Goal: Information Seeking & Learning: Learn about a topic

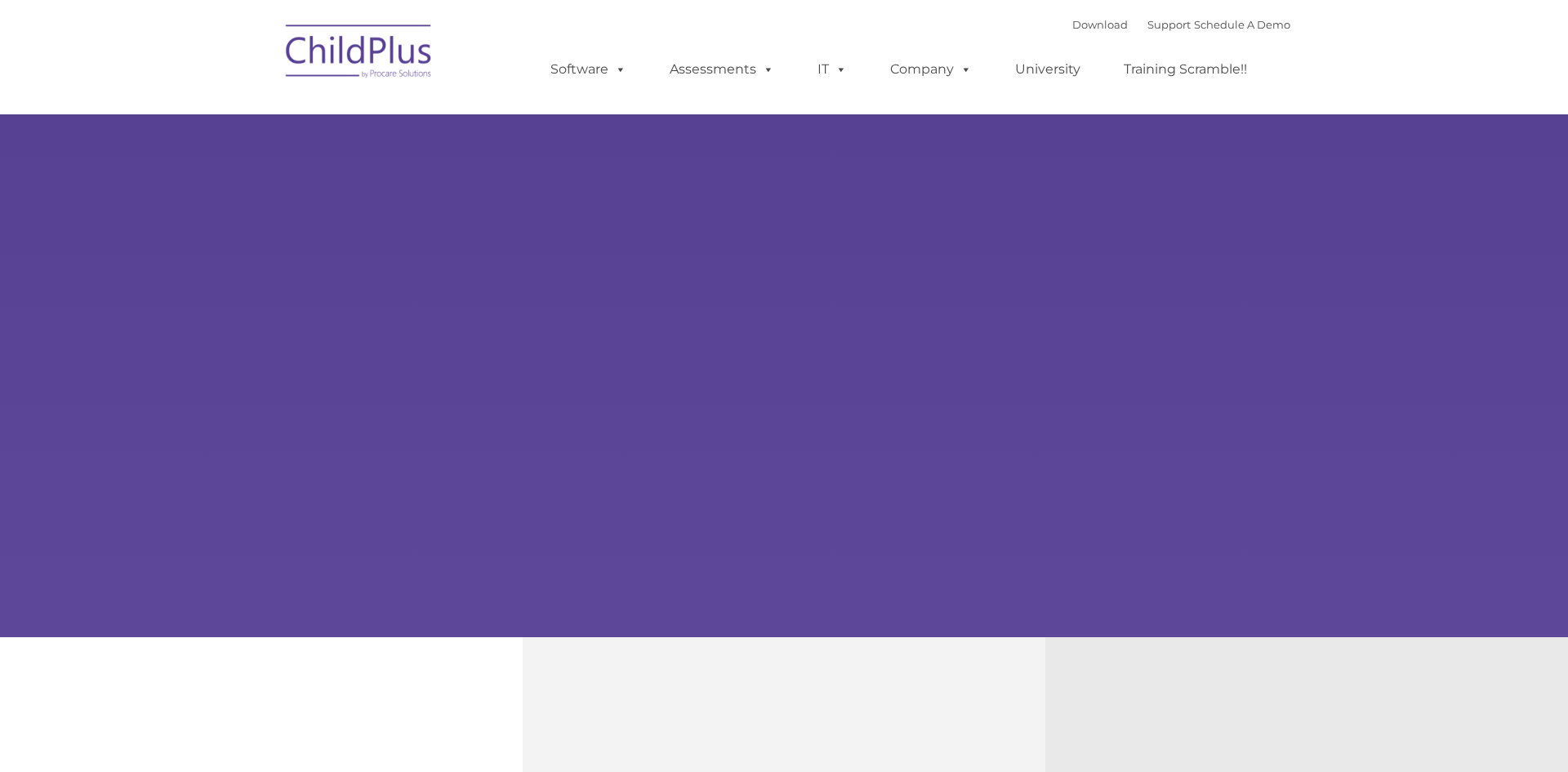
click at [324, 197] on html "Download Support | Schedule A Demo Search for: Search MENU MENU Software ChildP…" at bounding box center [784, 664] width 1568 height 1330
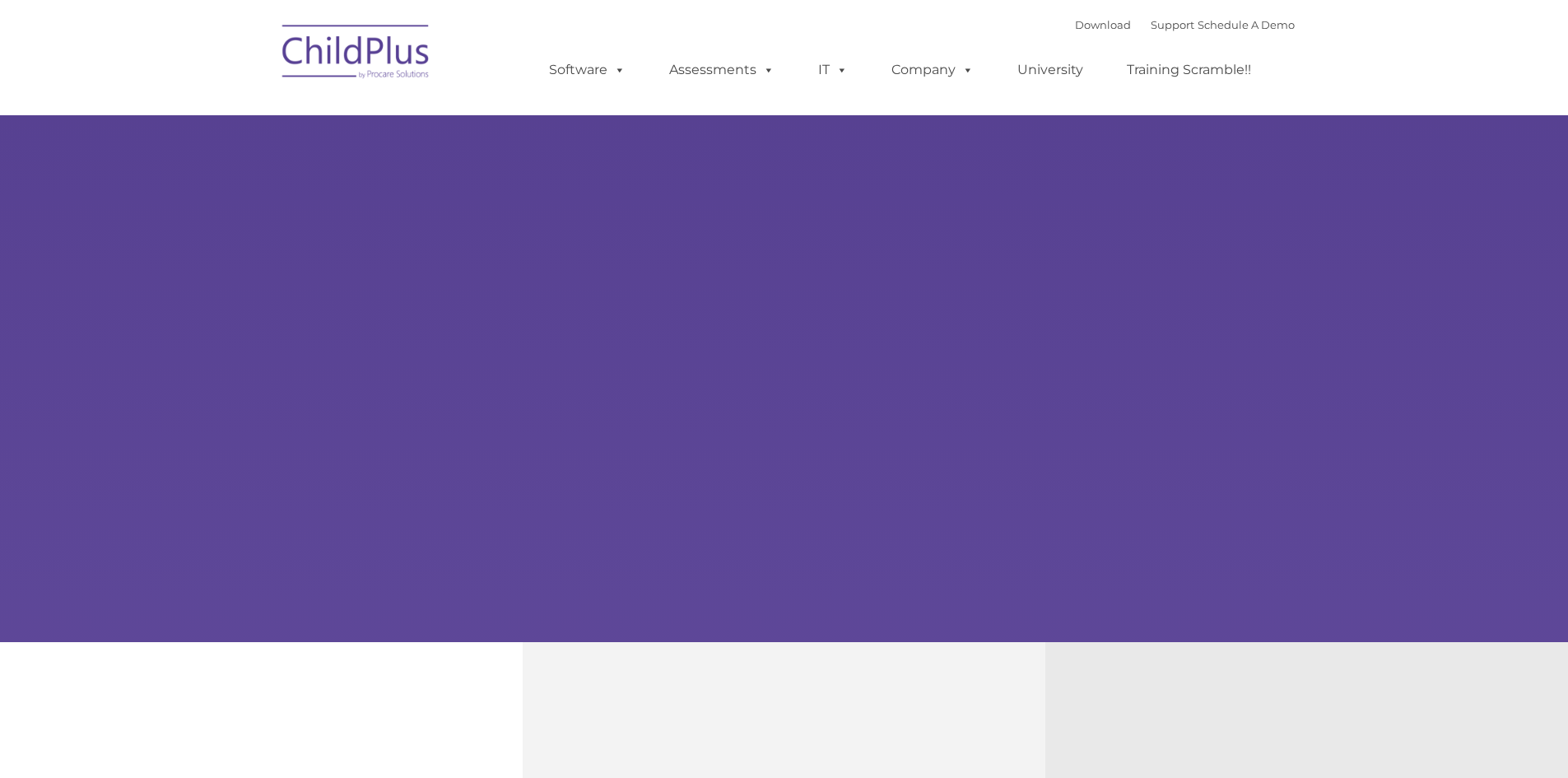
type input ""
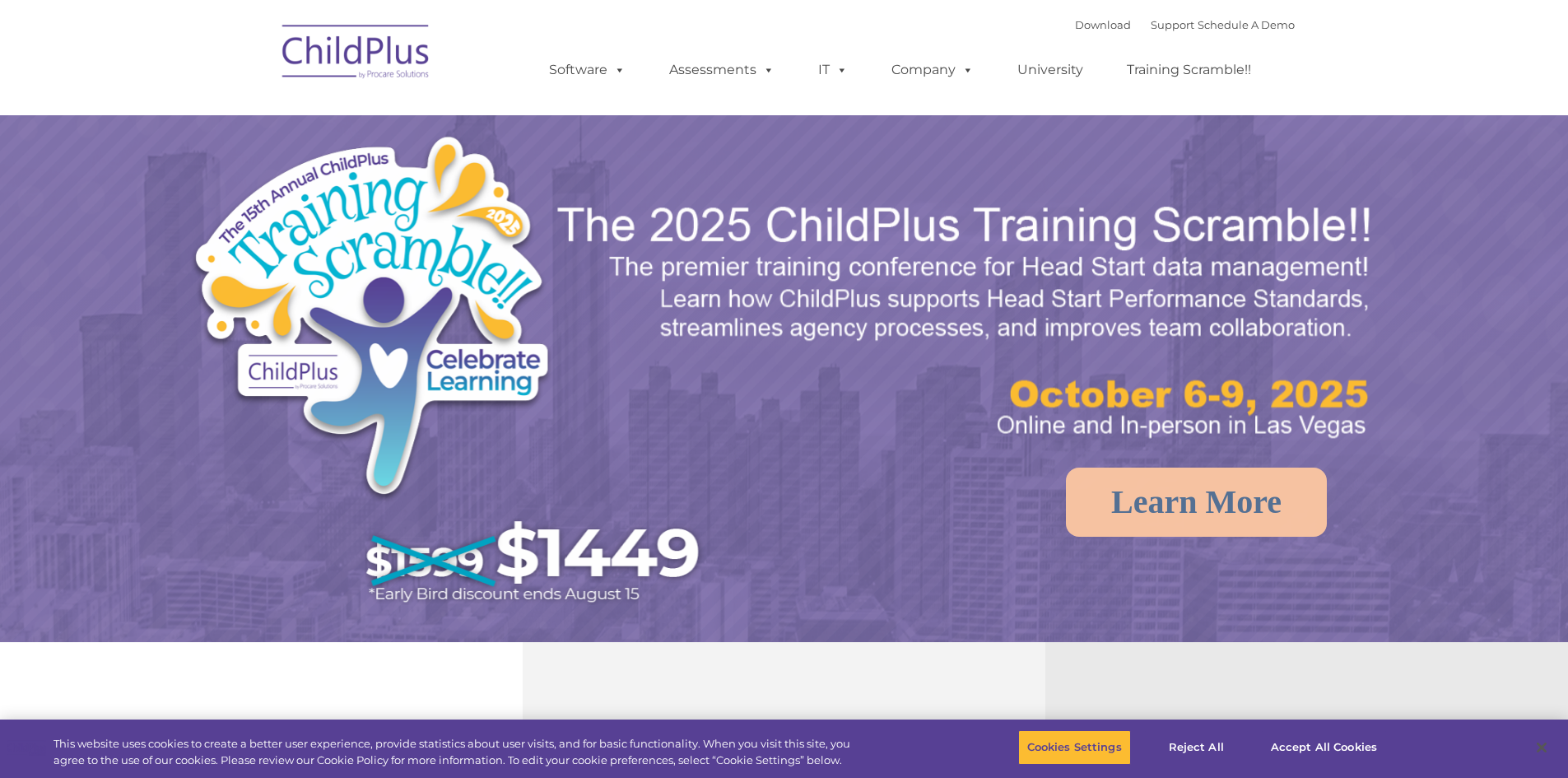
select select "MEDIUM"
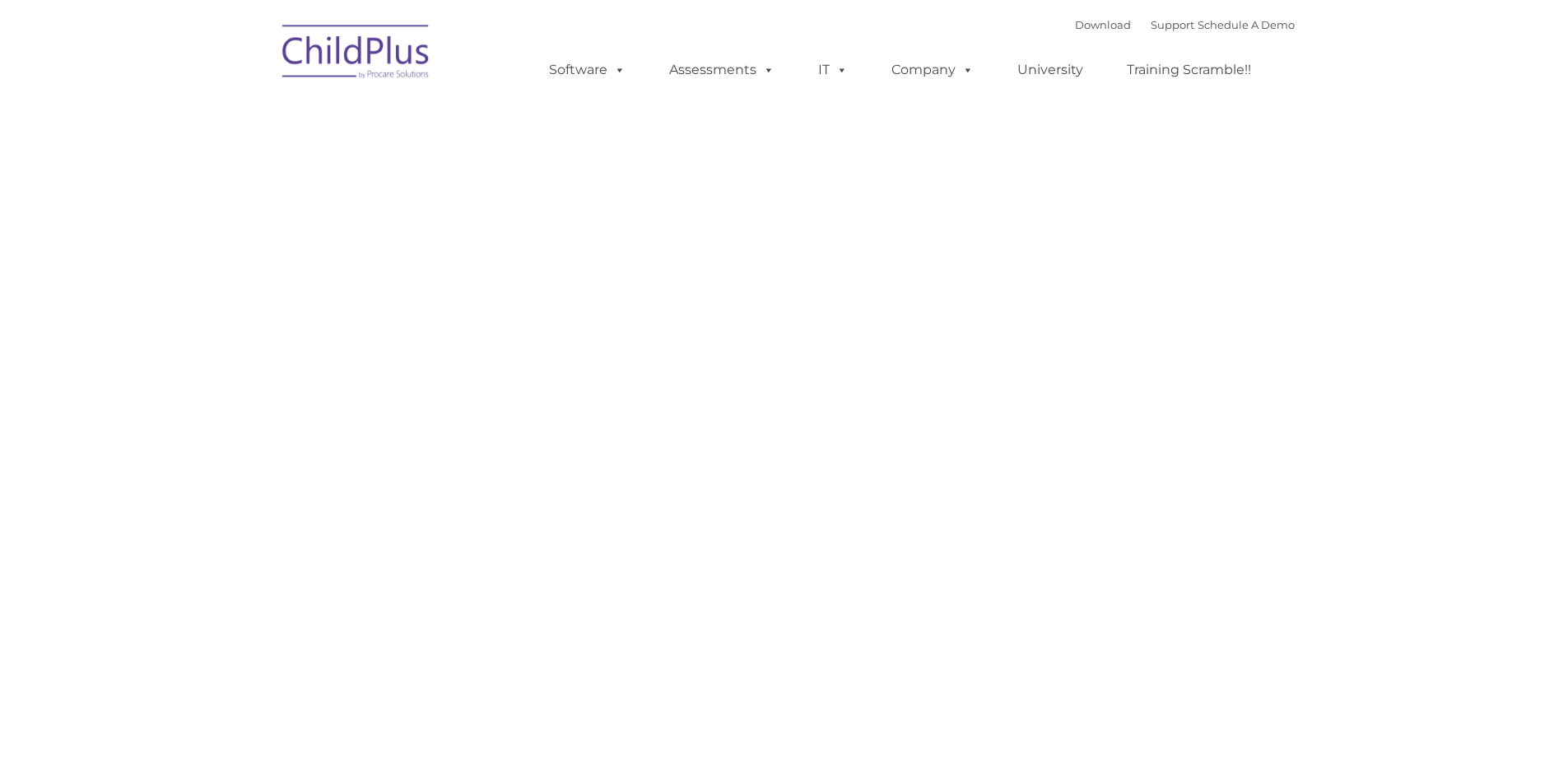
type input ""
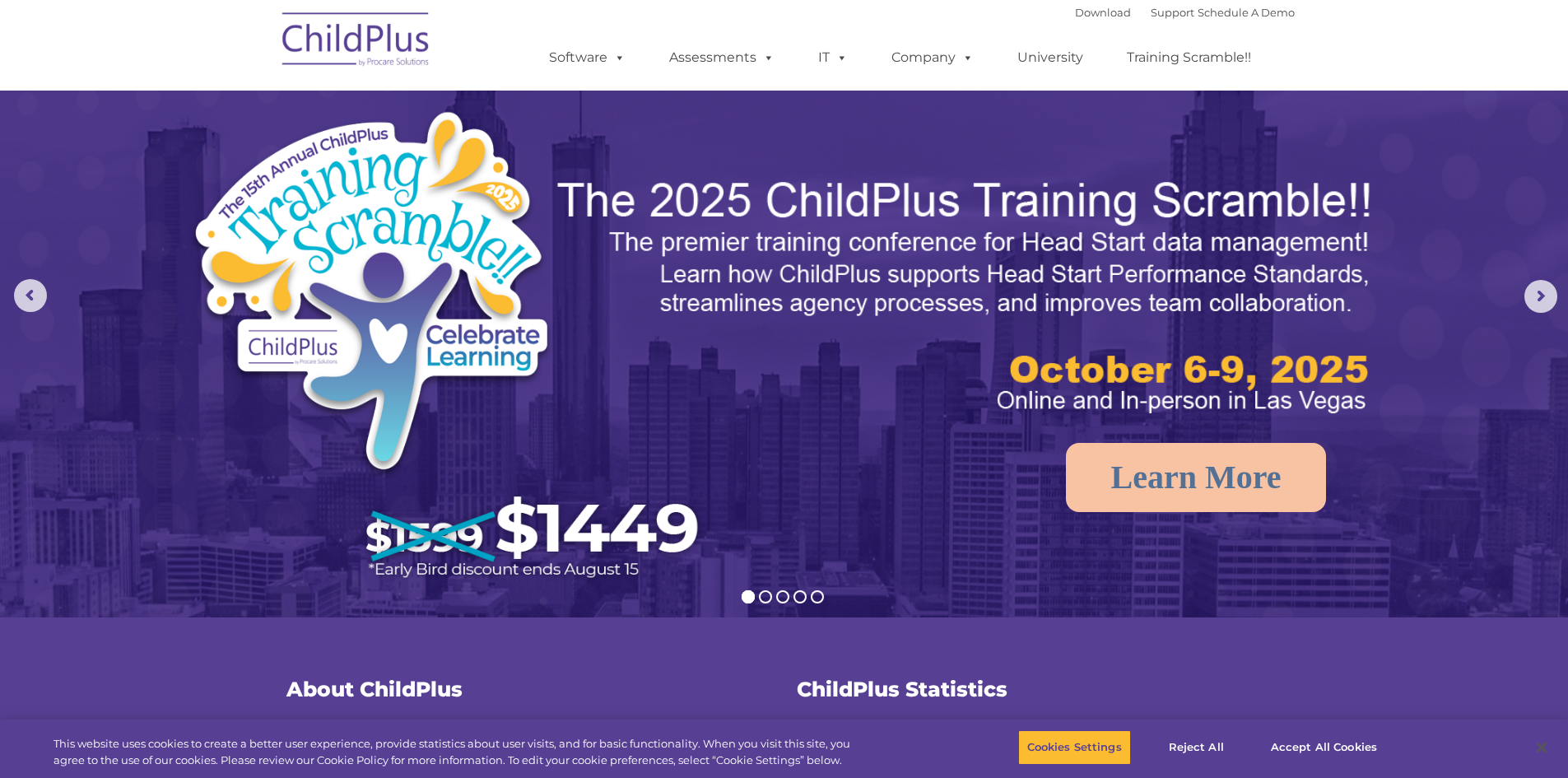
click at [384, 31] on img at bounding box center [356, 42] width 165 height 82
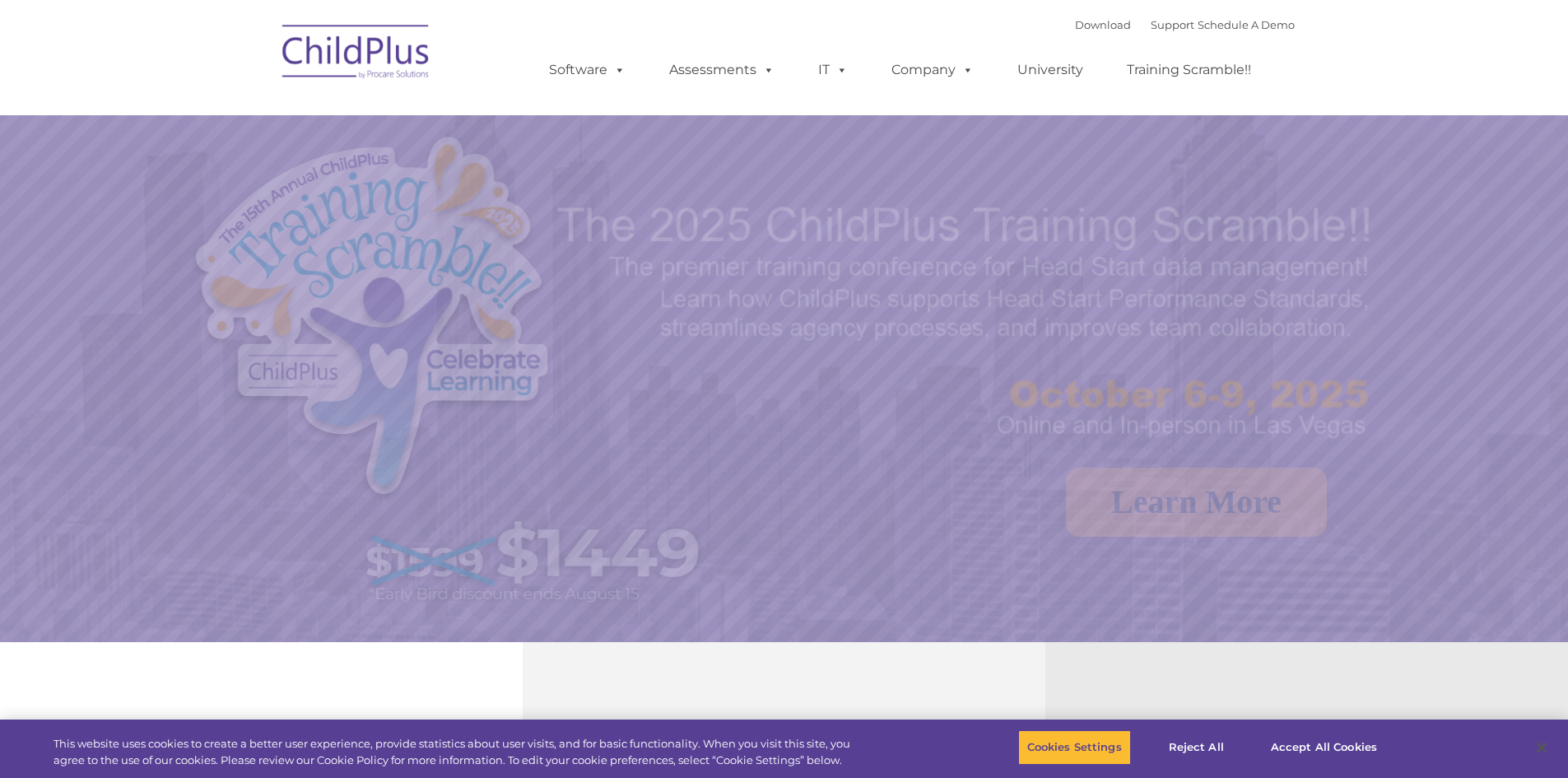
select select "MEDIUM"
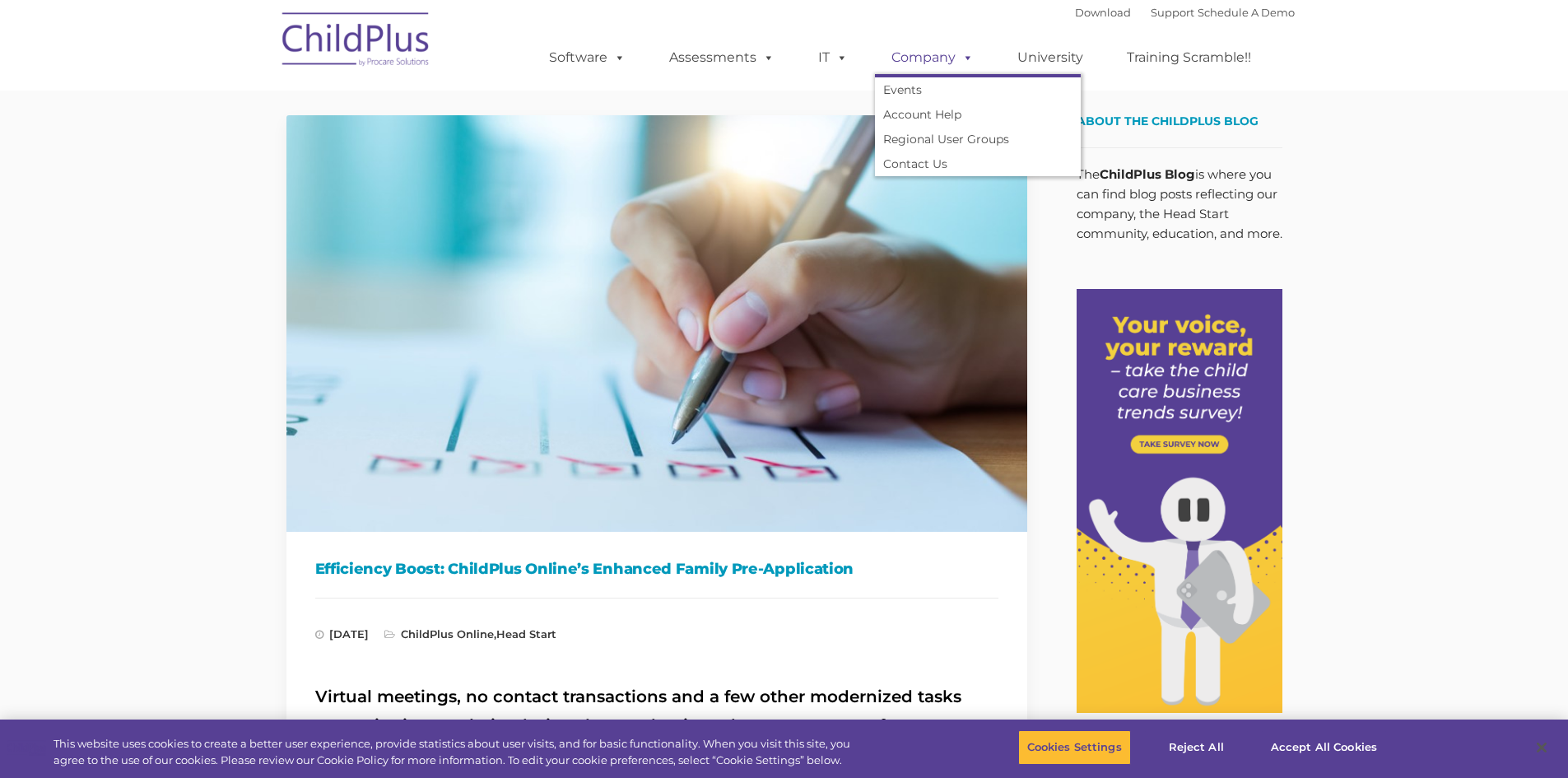
drag, startPoint x: 944, startPoint y: 61, endPoint x: 937, endPoint y: 54, distance: 9.9
click at [943, 61] on link "Company" at bounding box center [933, 58] width 115 height 33
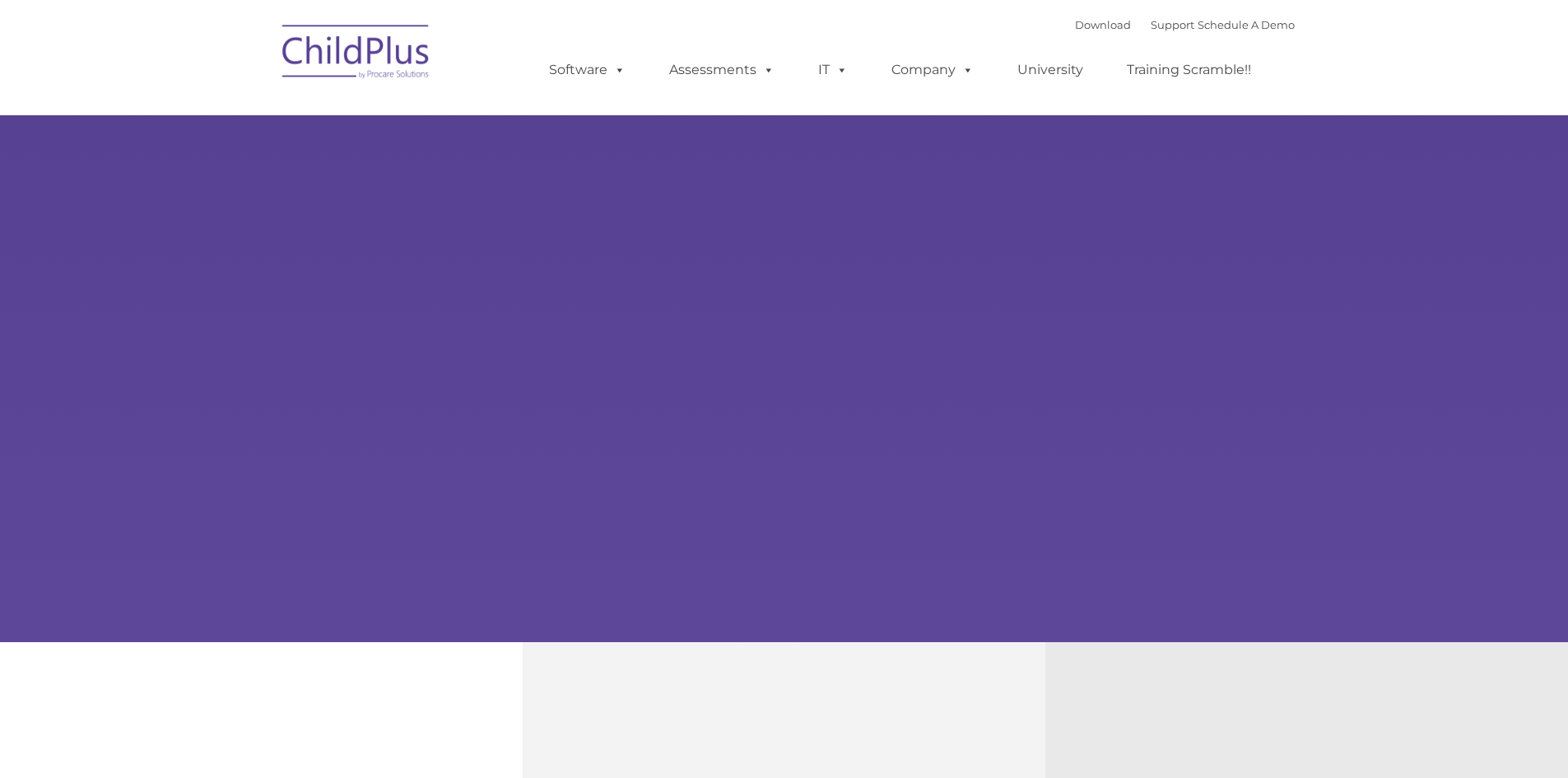
type input ""
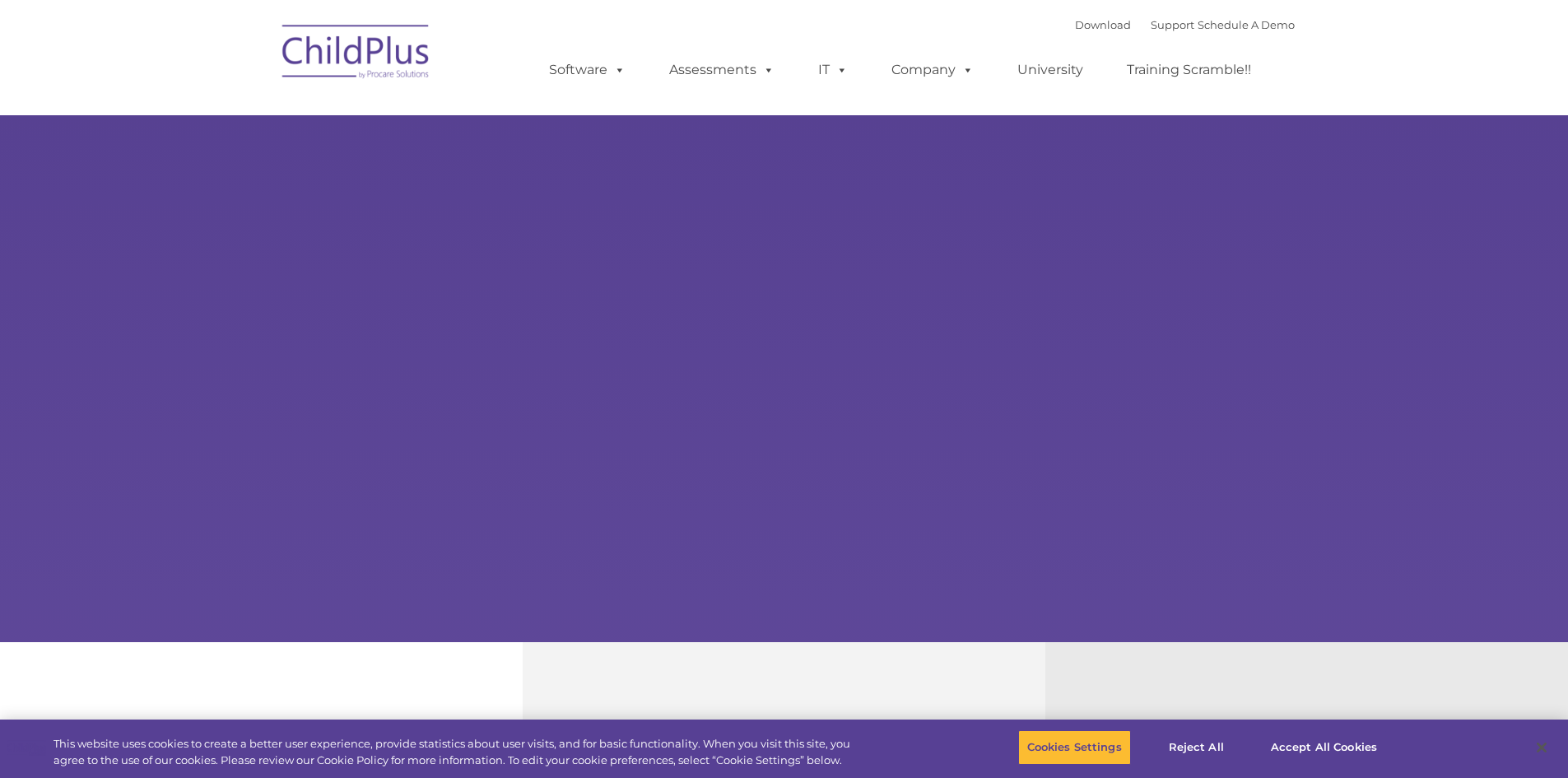
select select "MEDIUM"
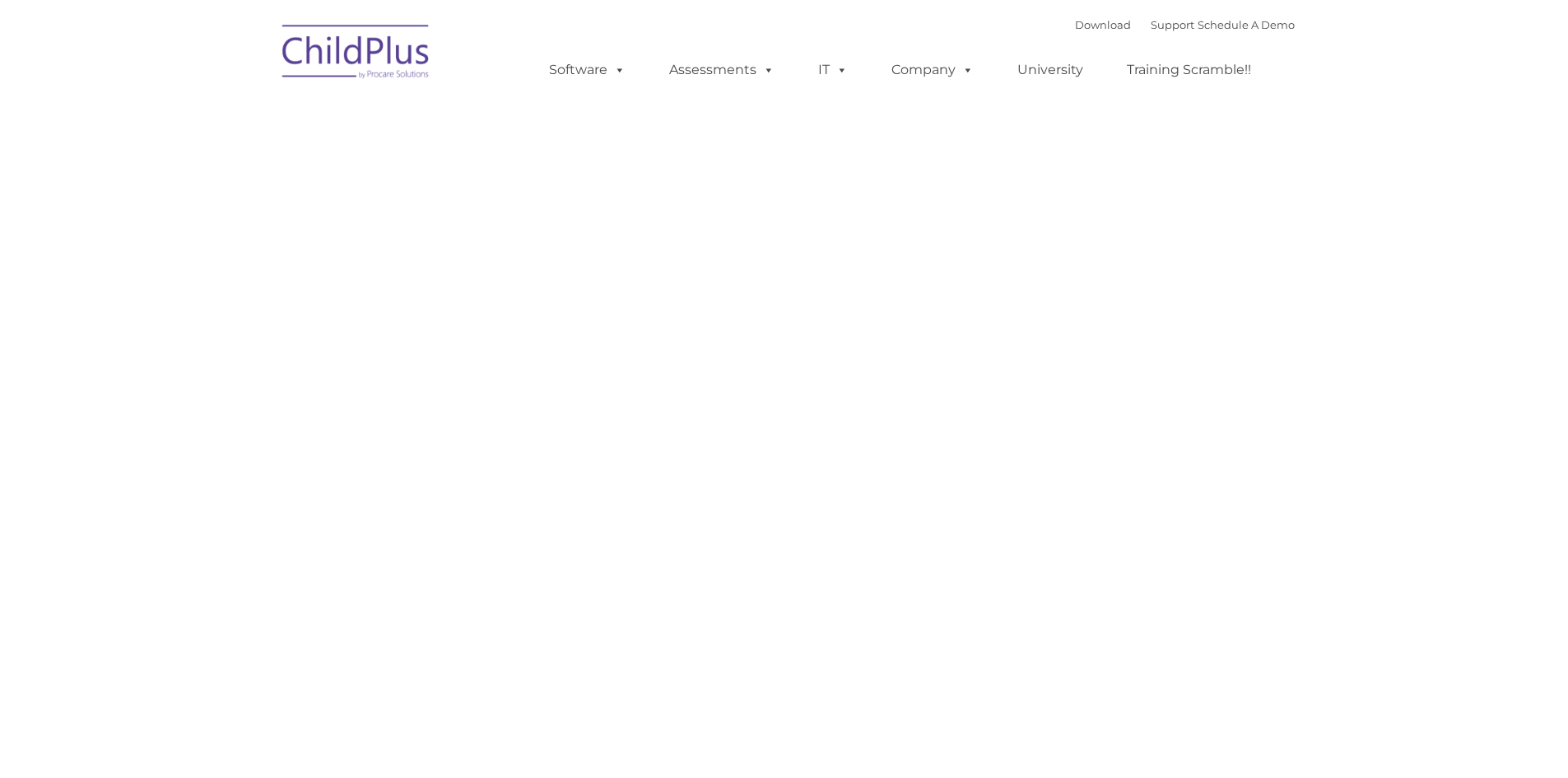
type input ""
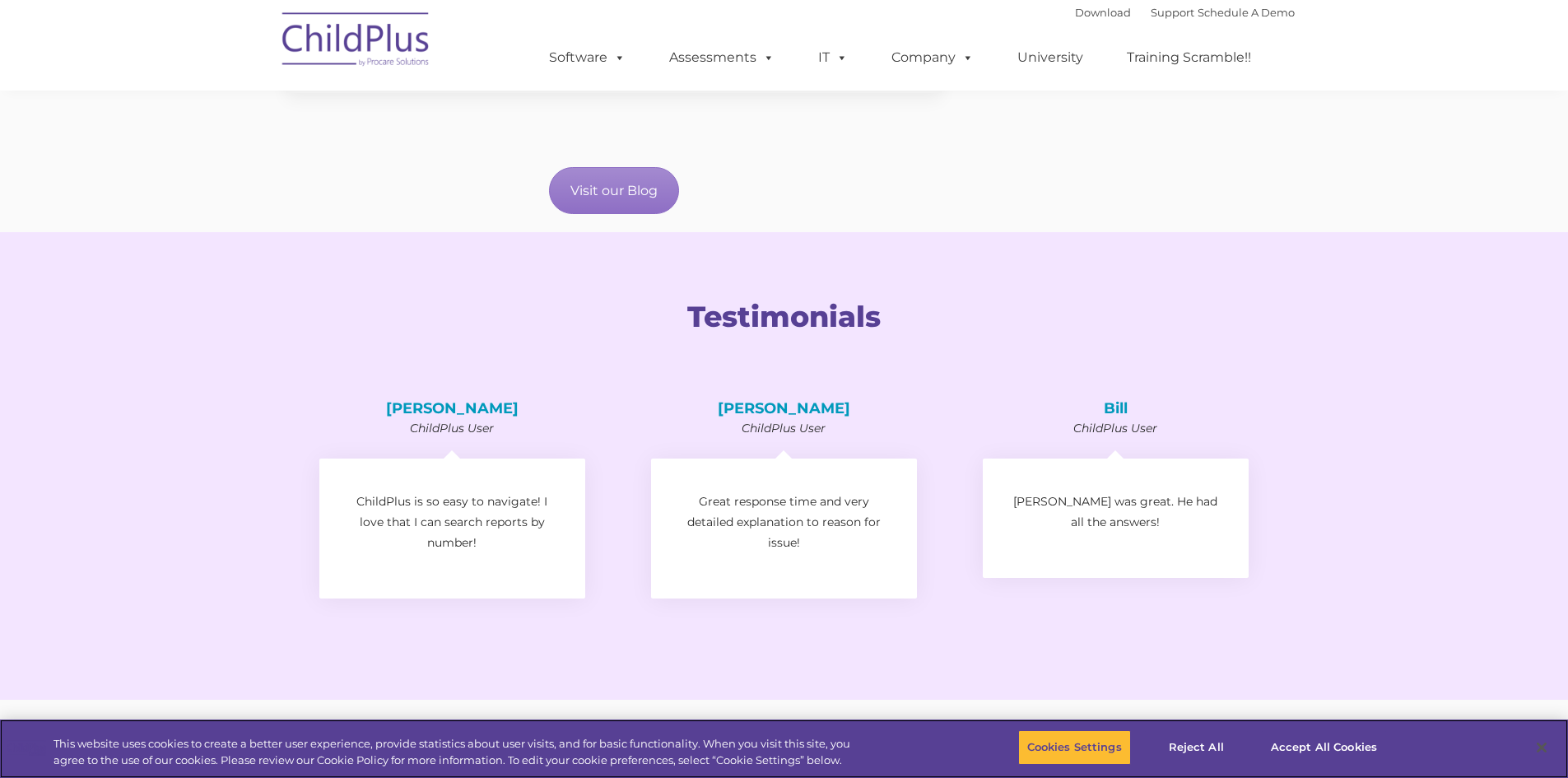
scroll to position [2278, 0]
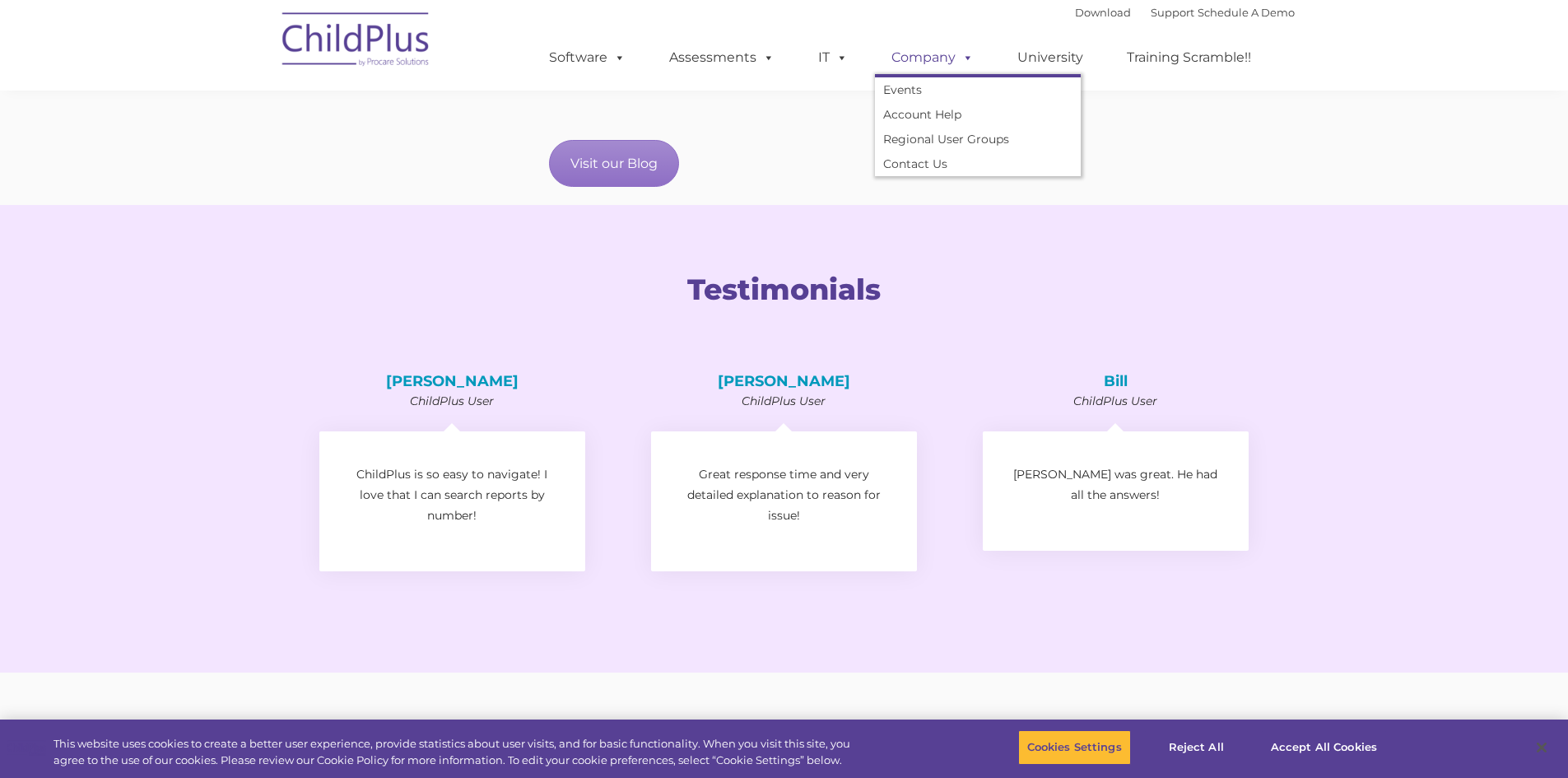
click at [947, 51] on link "Company" at bounding box center [933, 58] width 115 height 33
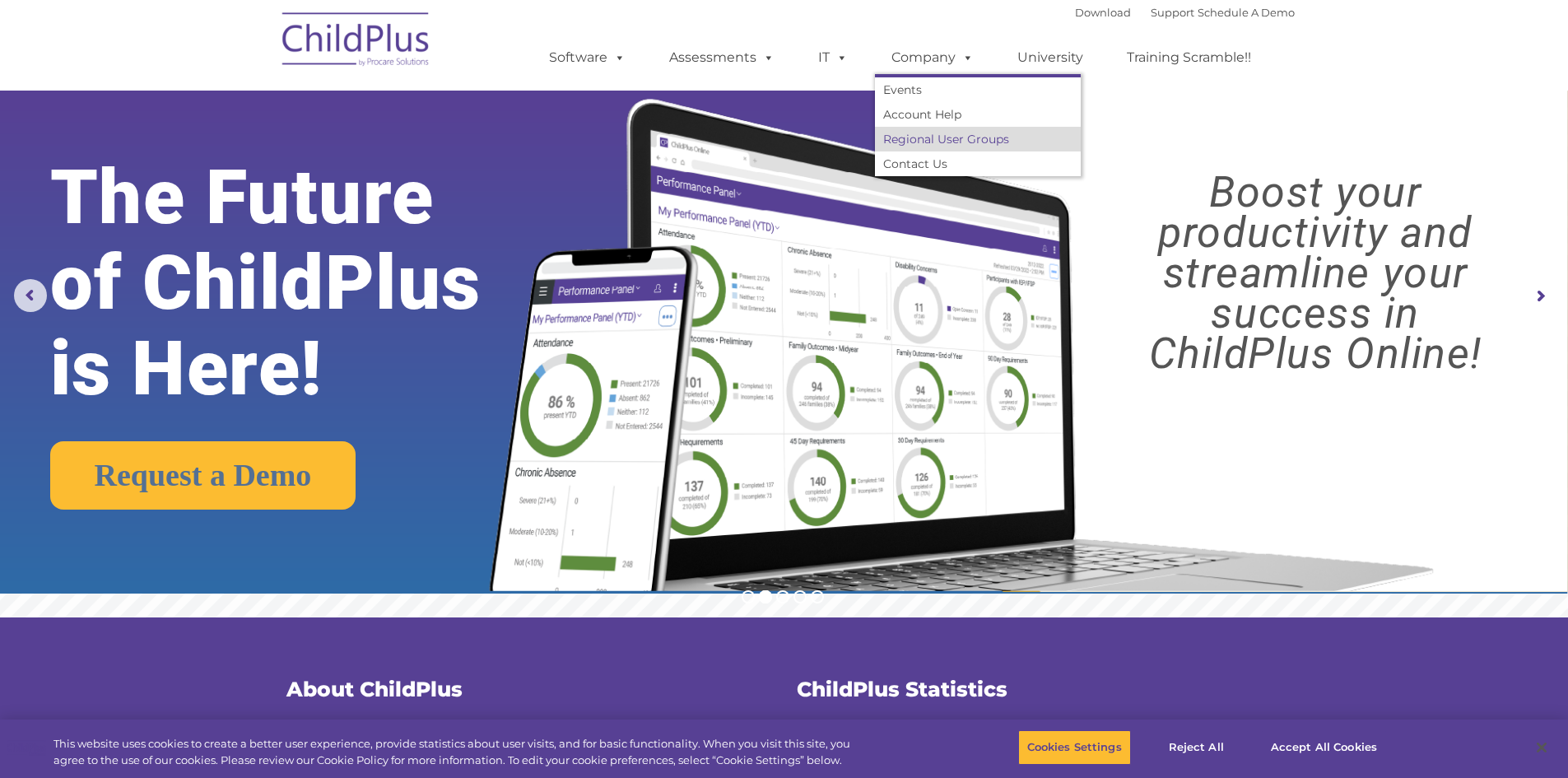
click at [885, 133] on link "Regional User Groups" at bounding box center [978, 140] width 206 height 25
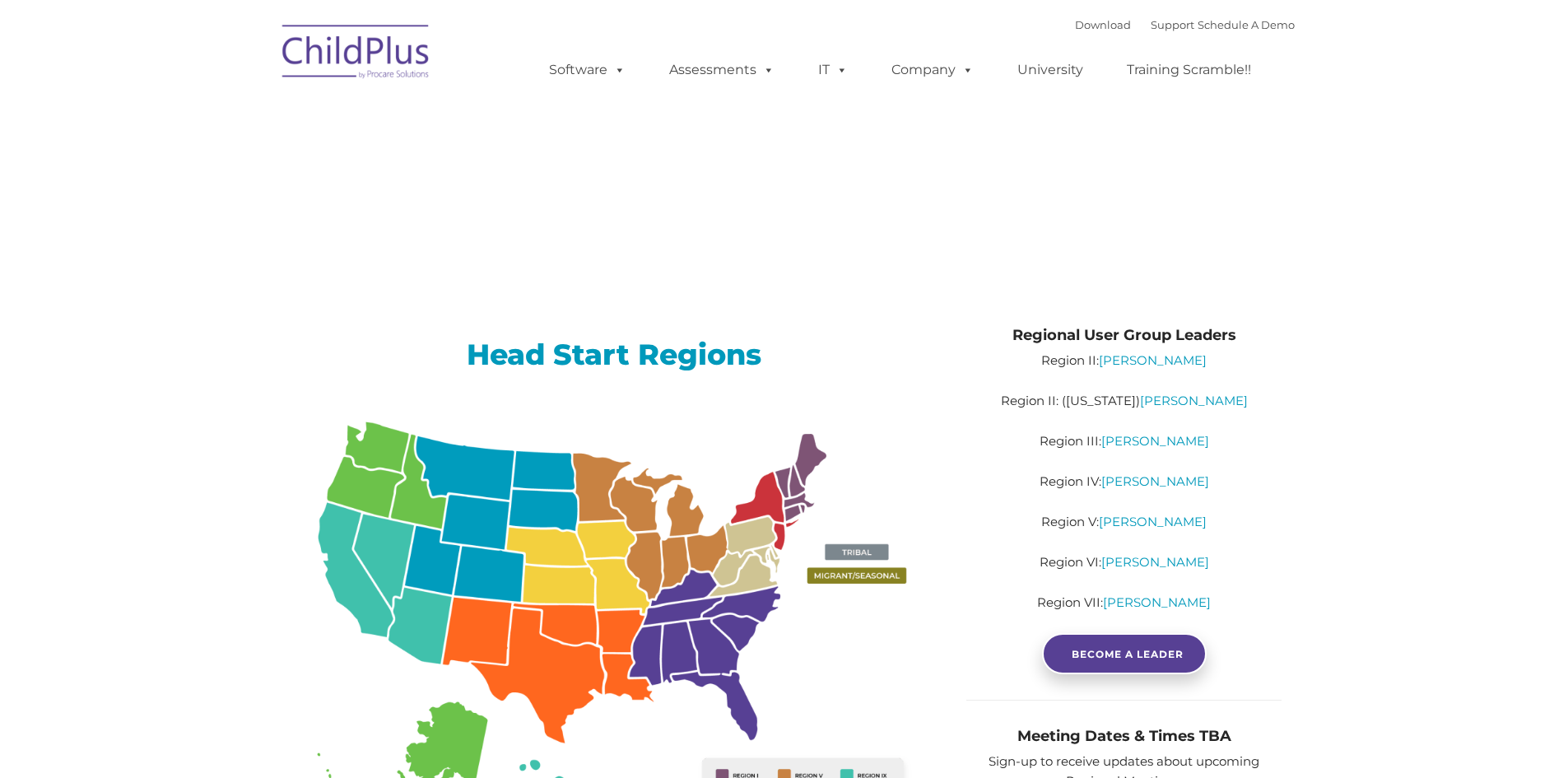
type input ""
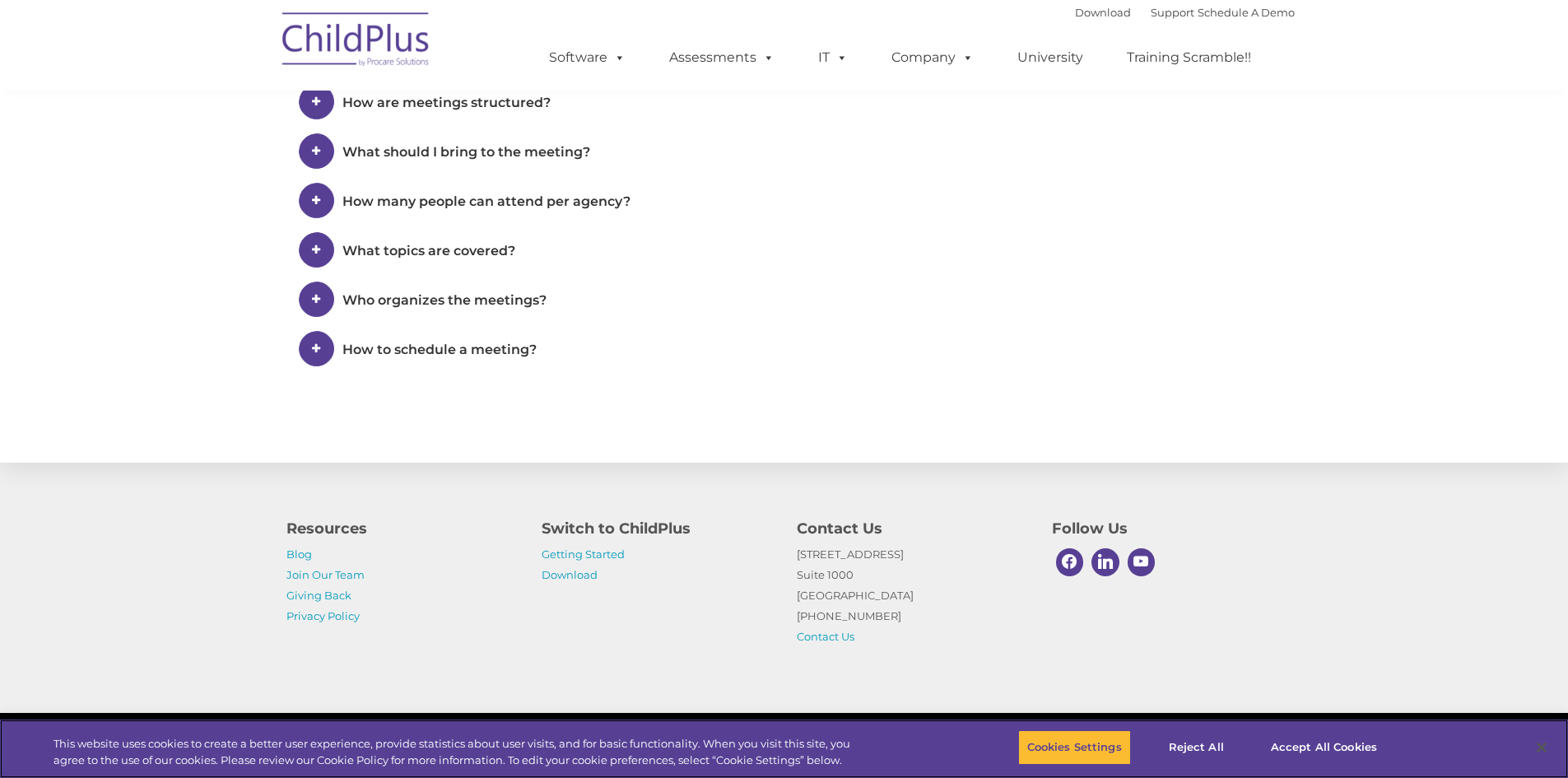
scroll to position [1108, 0]
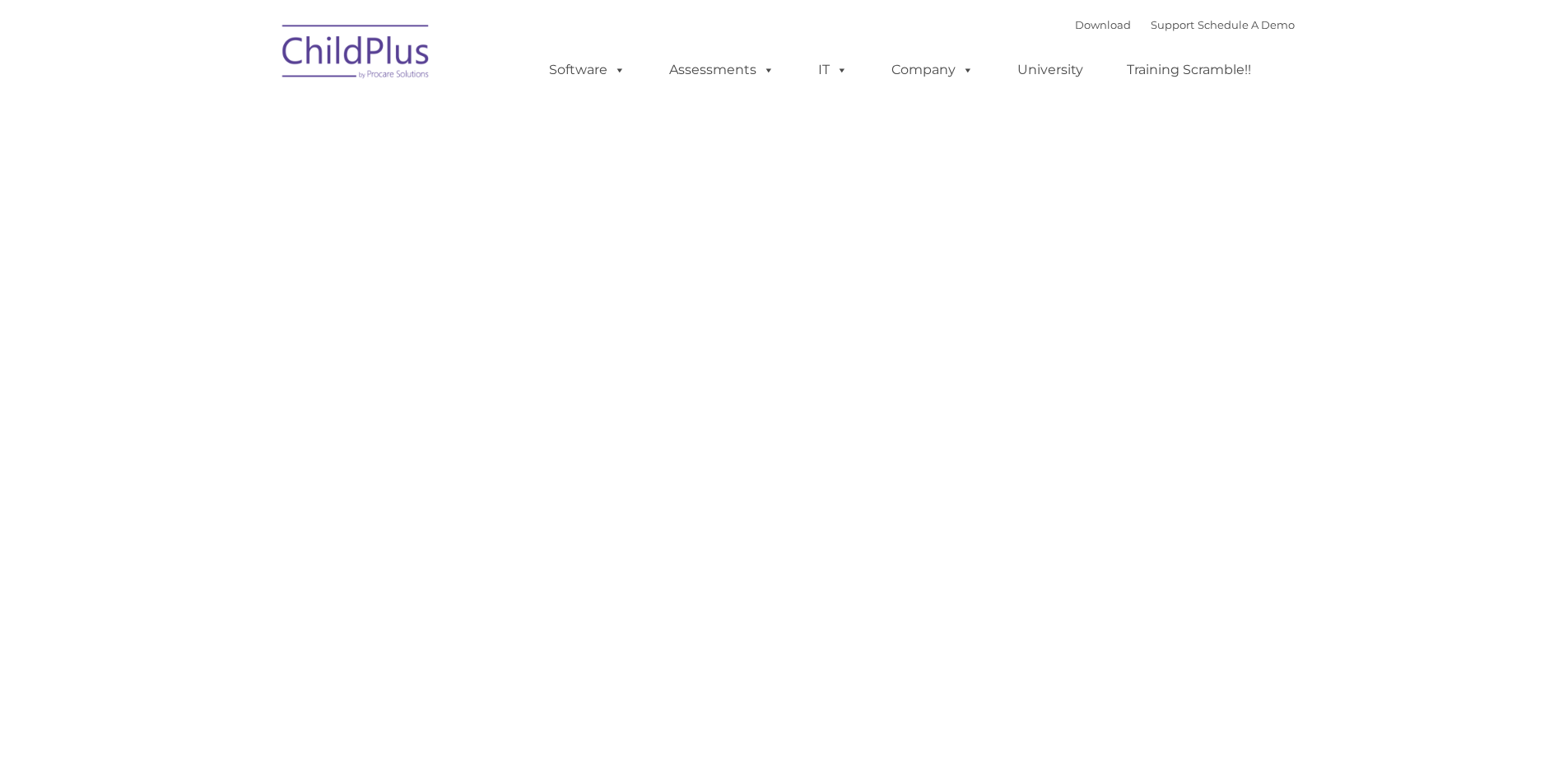
type input ""
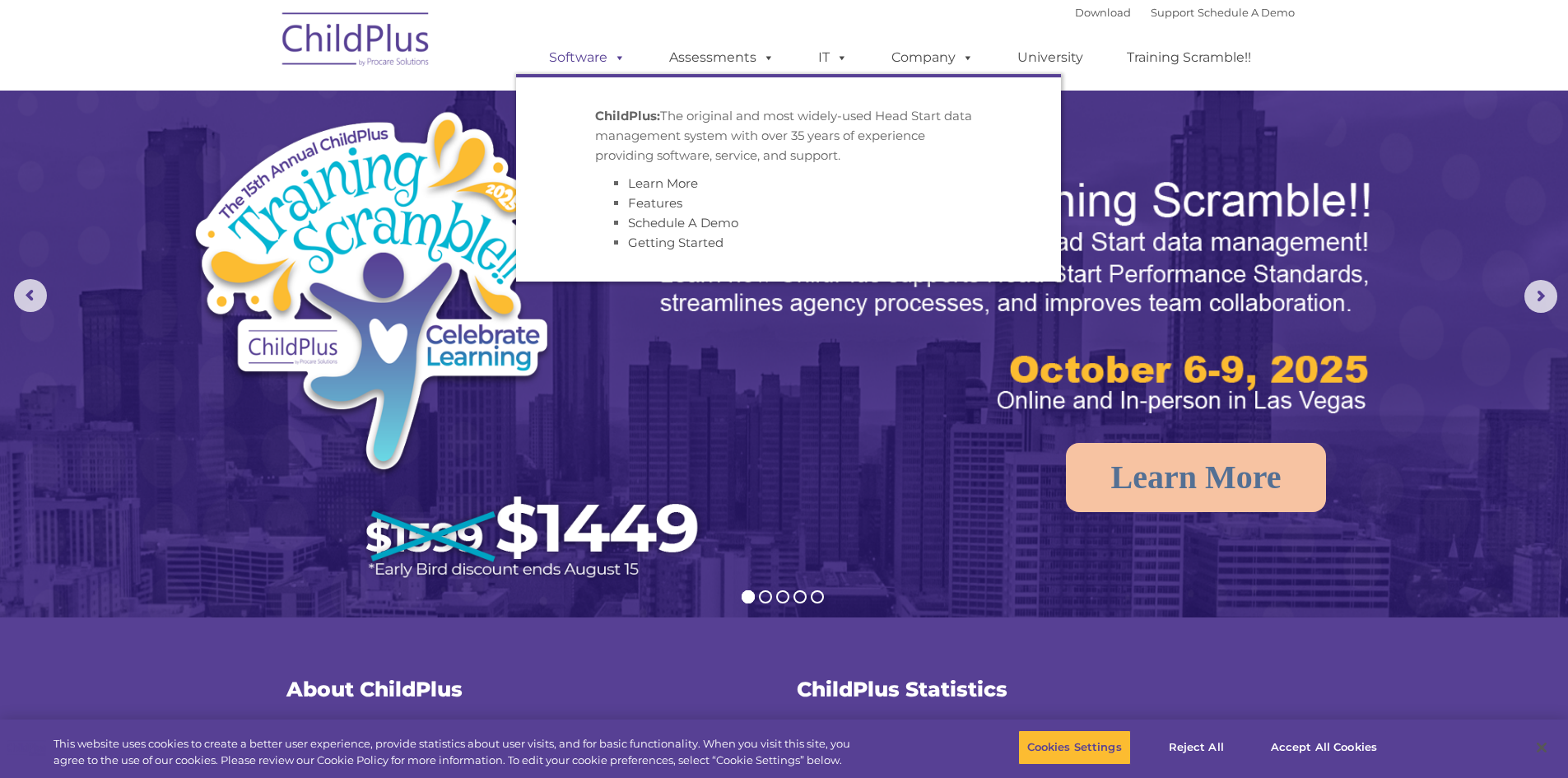
click at [564, 55] on link "Software" at bounding box center [587, 58] width 109 height 33
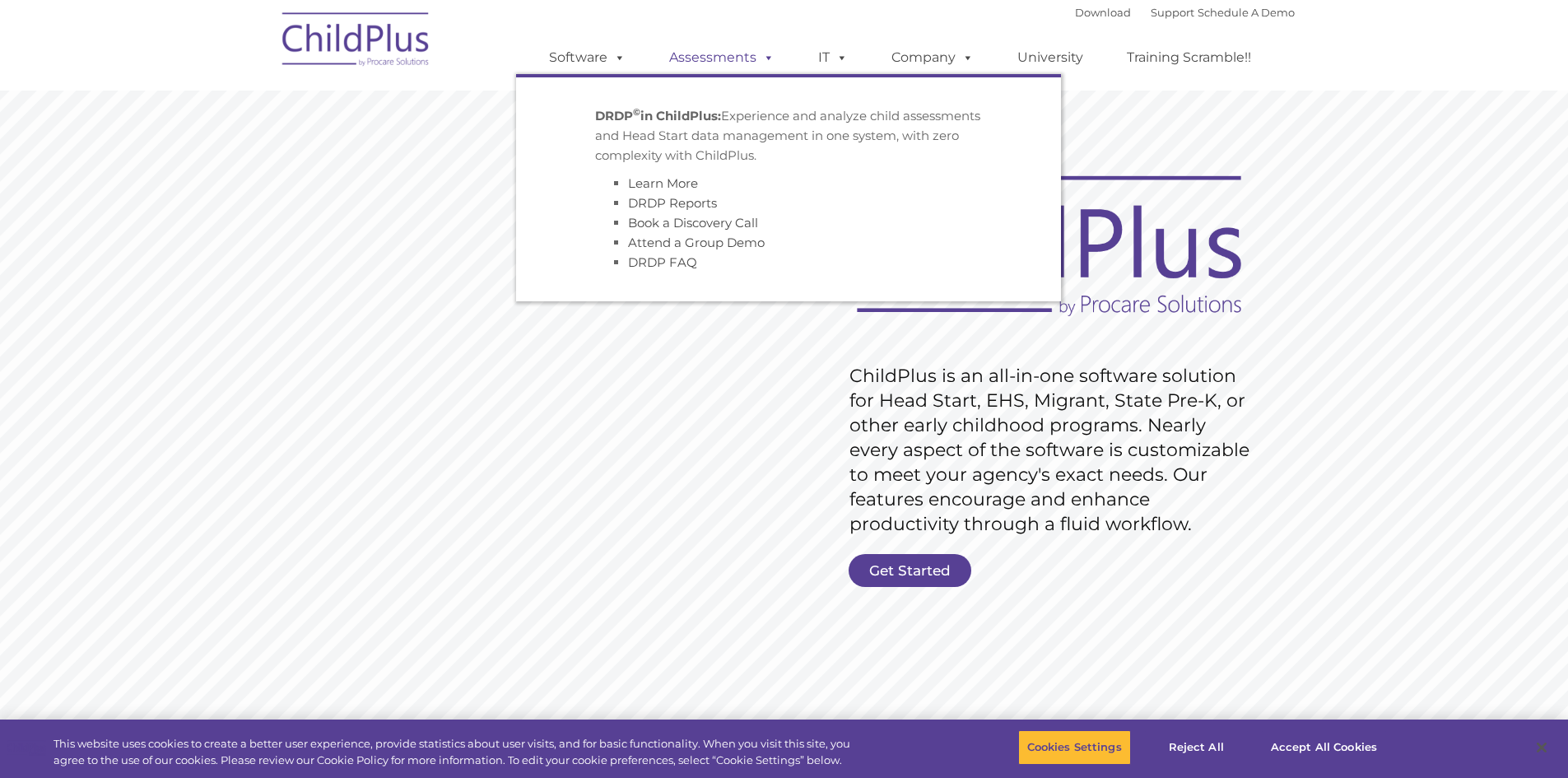
click at [711, 67] on link "Assessments" at bounding box center [722, 58] width 138 height 33
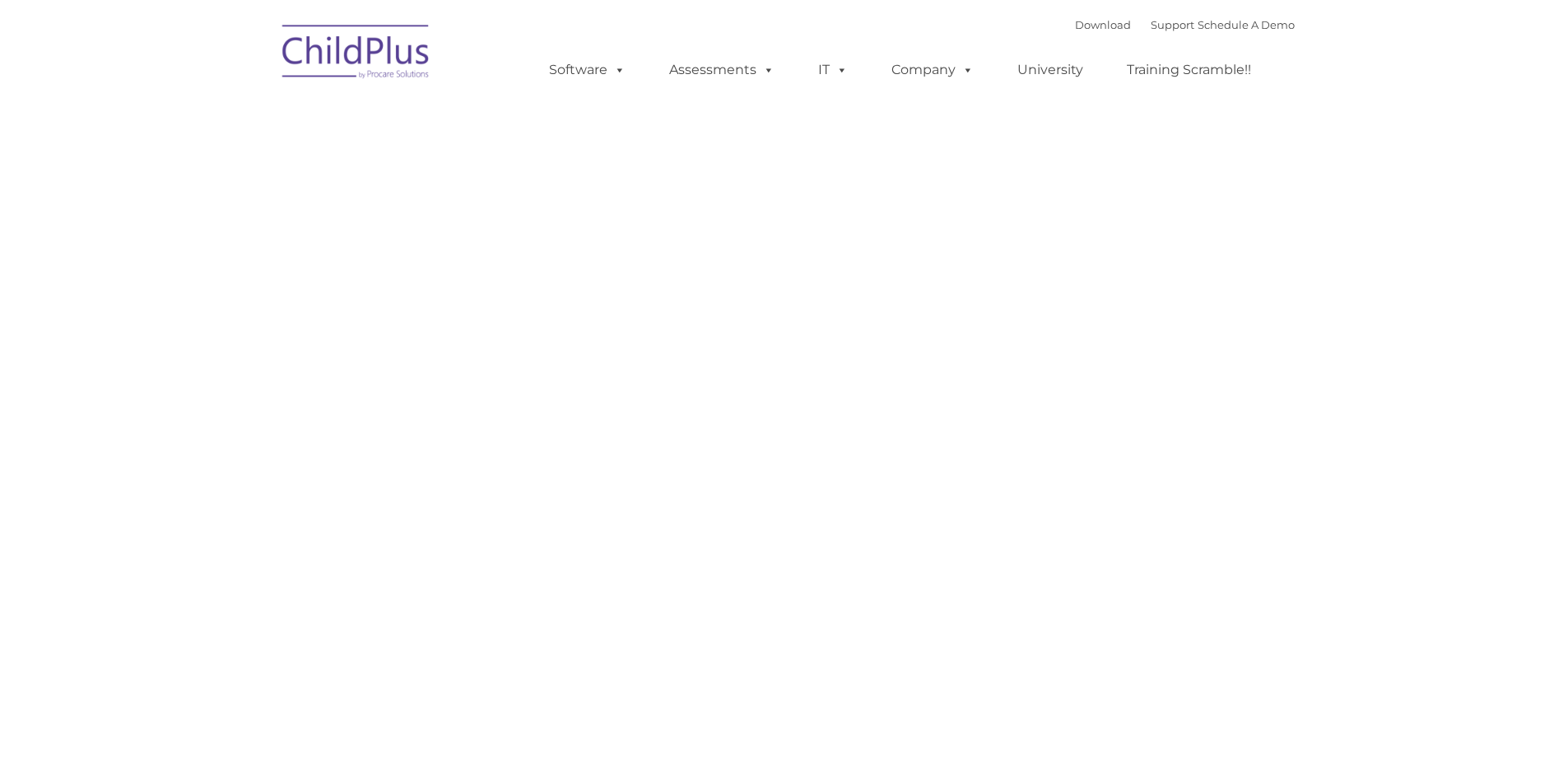
type input ""
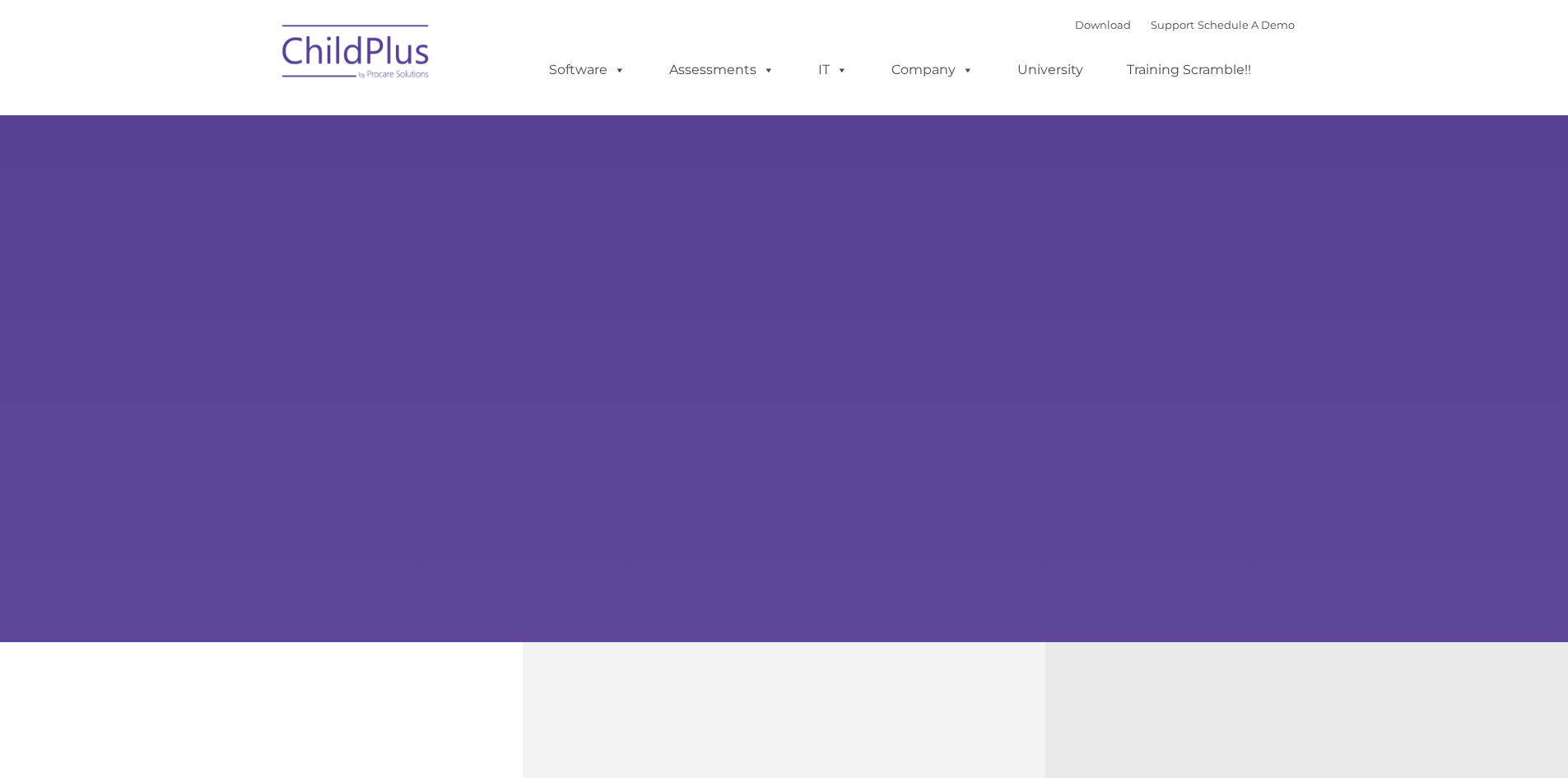
drag, startPoint x: 0, startPoint y: 0, endPoint x: 318, endPoint y: 184, distance: 367.4
click at [322, 187] on div "Learn More Request a Demo The Future of ChildPlus is Here! Boost your productiv…" at bounding box center [784, 321] width 1568 height 642
type input ""
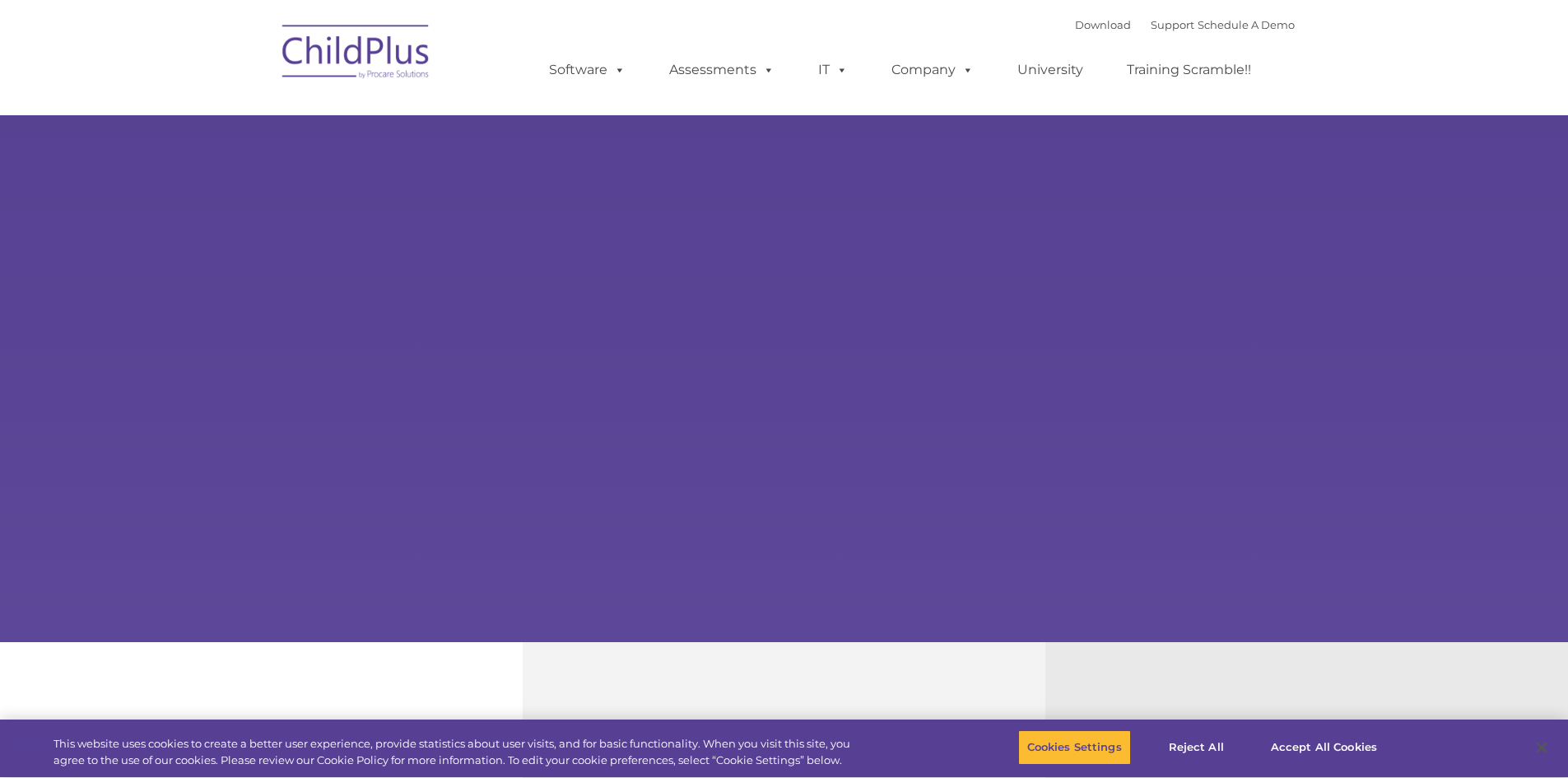
select select "MEDIUM"
